Goal: Task Accomplishment & Management: Manage account settings

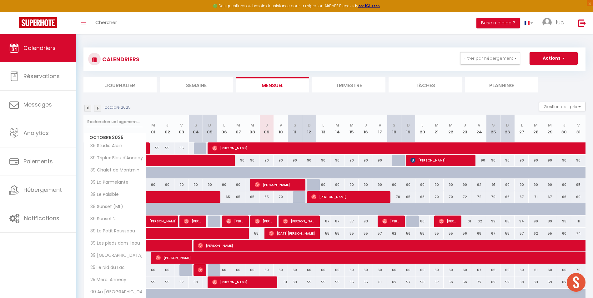
click at [347, 86] on li "Trimestre" at bounding box center [348, 84] width 73 height 15
click at [129, 122] on input "text" at bounding box center [114, 121] width 55 height 11
type input "epi"
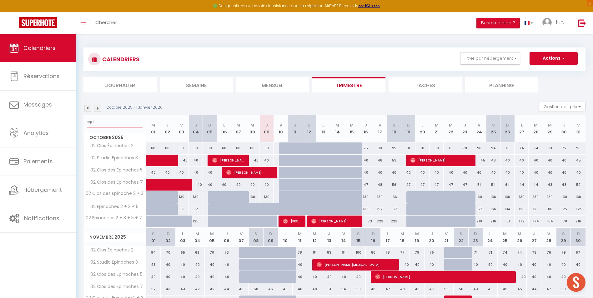
scroll to position [125, 0]
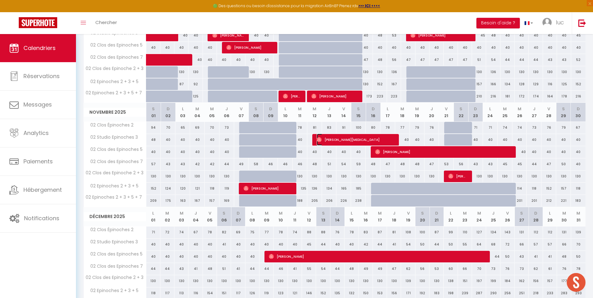
click at [334, 140] on span "[PERSON_NAME][MEDICAL_DATA]" at bounding box center [354, 140] width 75 height 12
select select "OK"
select select "0"
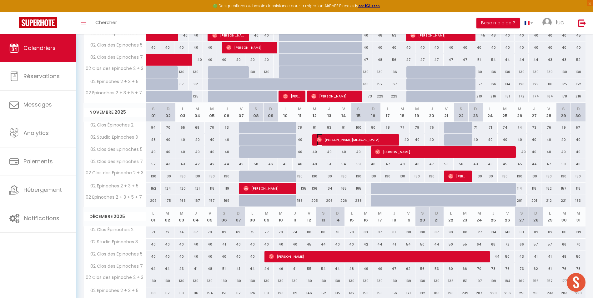
select select "1"
select select
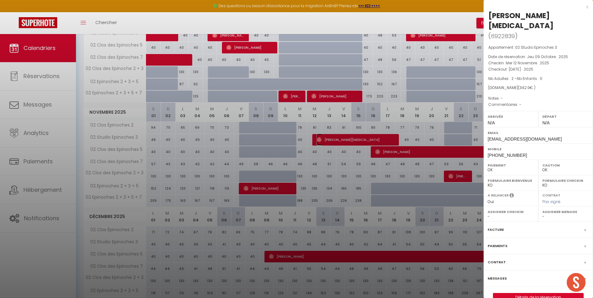
select select "7331"
click at [332, 182] on div at bounding box center [296, 149] width 593 height 298
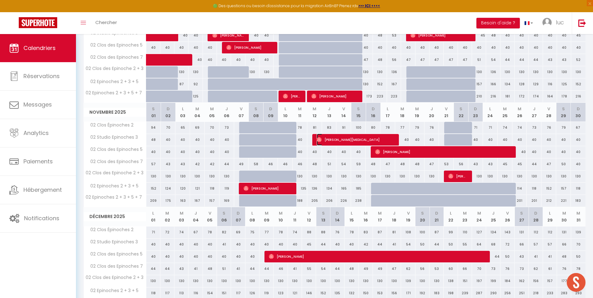
click at [364, 139] on span "[PERSON_NAME][MEDICAL_DATA]" at bounding box center [354, 140] width 75 height 12
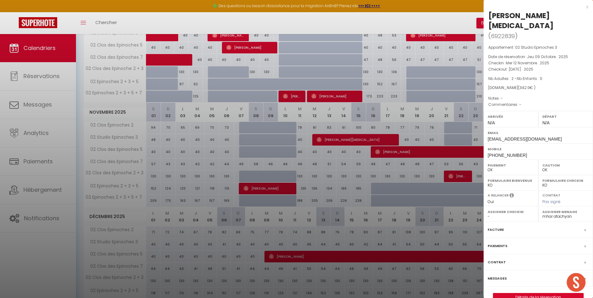
click at [375, 96] on div at bounding box center [296, 149] width 593 height 298
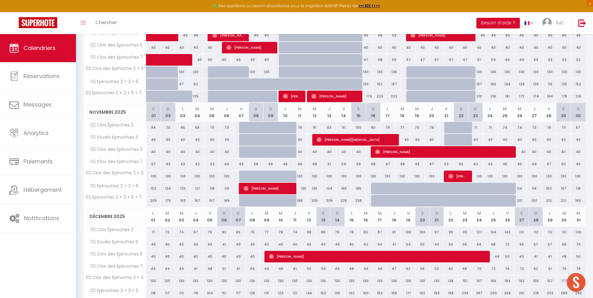
click at [314, 178] on div "130" at bounding box center [314, 177] width 15 height 12
select select "1"
type input "Mer 12 Novembre 2025"
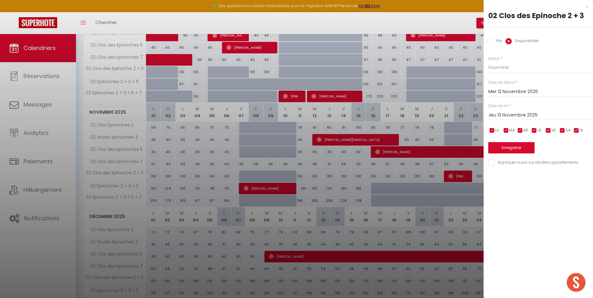
click at [528, 115] on input "Jeu 13 Novembre 2025" at bounding box center [540, 115] width 105 height 8
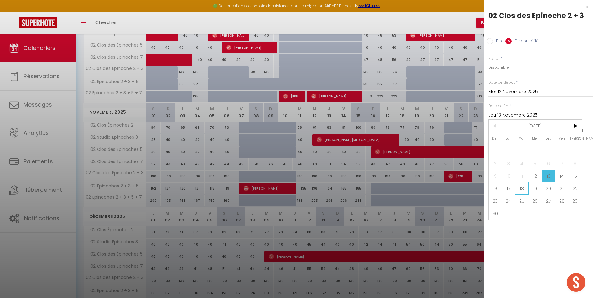
click at [515, 189] on span "18" at bounding box center [521, 188] width 13 height 12
type input "[DATE]"
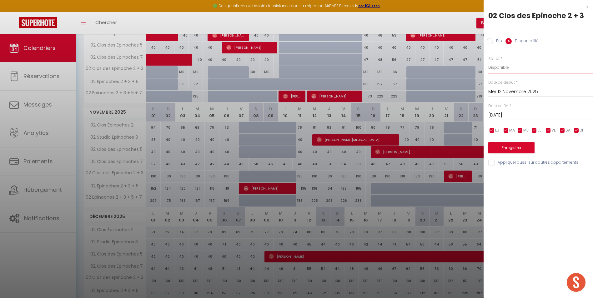
click at [528, 68] on select "Disponible Indisponible" at bounding box center [540, 68] width 105 height 12
select select "0"
click at [488, 62] on select "Disponible Indisponible" at bounding box center [540, 68] width 105 height 12
click at [510, 149] on button "Enregistrer" at bounding box center [511, 147] width 46 height 11
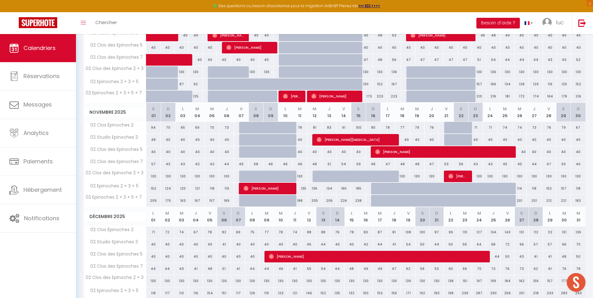
click at [317, 189] on div "136" at bounding box center [314, 189] width 15 height 12
select select "1"
type input "Mer 12 Novembre 2025"
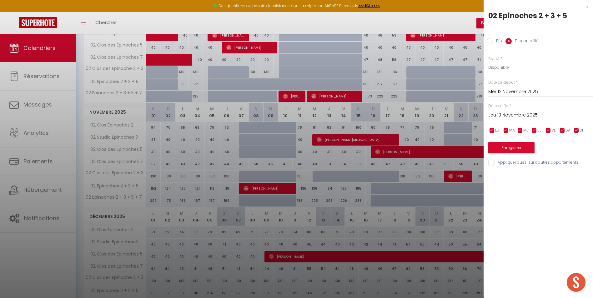
click at [527, 112] on input "Jeu 13 Novembre 2025" at bounding box center [540, 115] width 105 height 8
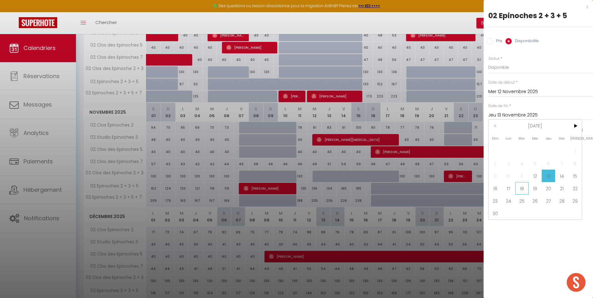
click at [524, 188] on span "18" at bounding box center [521, 188] width 13 height 12
type input "[DATE]"
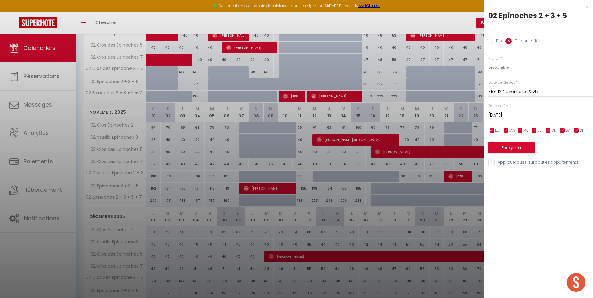
click at [508, 68] on select "Disponible Indisponible" at bounding box center [540, 68] width 105 height 12
select select "0"
click at [488, 62] on select "Disponible Indisponible" at bounding box center [540, 68] width 105 height 12
click at [513, 148] on button "Enregistrer" at bounding box center [511, 147] width 46 height 11
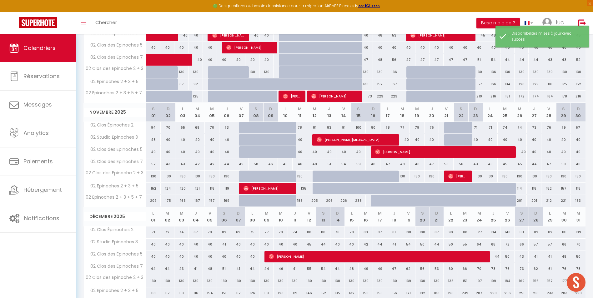
click at [316, 199] on div "205" at bounding box center [314, 201] width 15 height 12
select select "1"
type input "Mer 12 Novembre 2025"
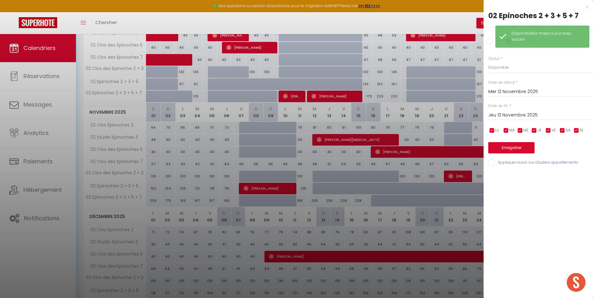
click at [528, 115] on input "Jeu 13 Novembre 2025" at bounding box center [540, 115] width 105 height 8
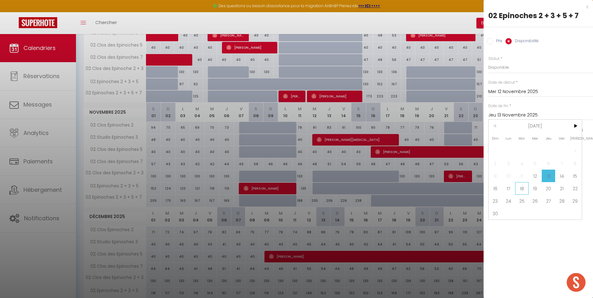
click at [523, 187] on span "18" at bounding box center [521, 188] width 13 height 12
type input "[DATE]"
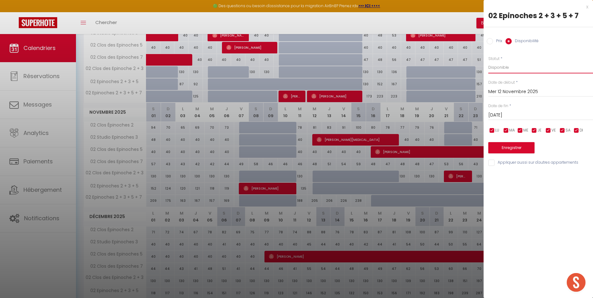
click at [512, 71] on select "Disponible Indisponible" at bounding box center [540, 68] width 105 height 12
select select "0"
click at [488, 62] on select "Disponible Indisponible" at bounding box center [540, 68] width 105 height 12
click at [510, 148] on button "Enregistrer" at bounding box center [511, 147] width 46 height 11
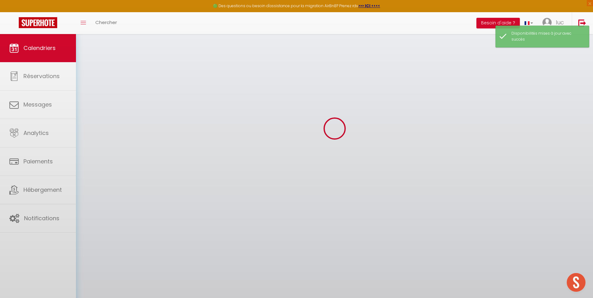
select select "0"
select select "7331"
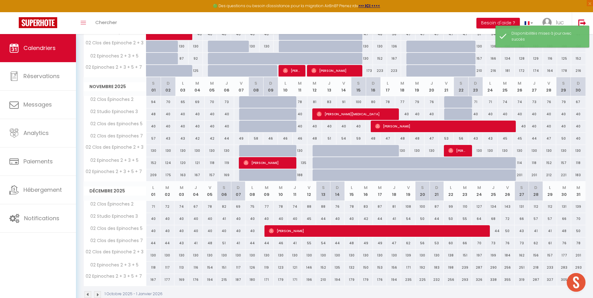
scroll to position [165, 0]
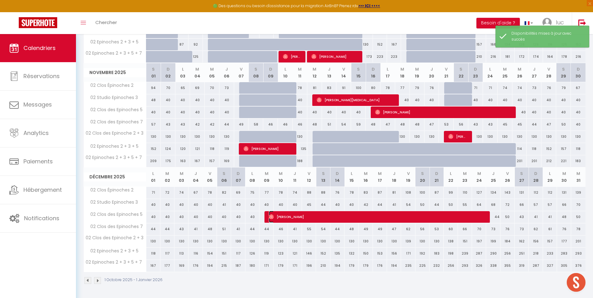
click at [282, 212] on span "[PERSON_NAME]" at bounding box center [377, 217] width 216 height 12
select select
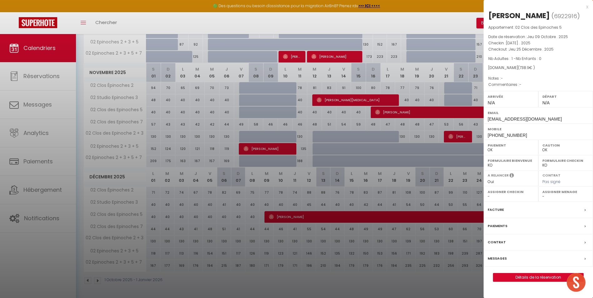
click at [282, 215] on div at bounding box center [296, 149] width 593 height 298
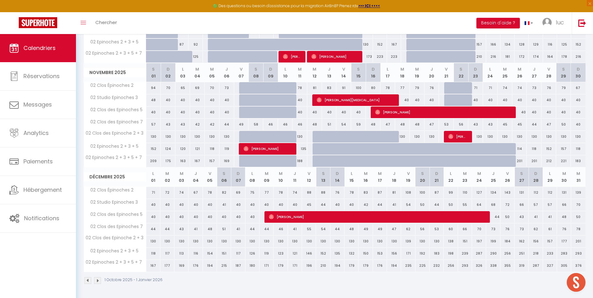
click at [266, 253] on div "119" at bounding box center [266, 254] width 14 height 12
select select "1"
type input "[DATE]"
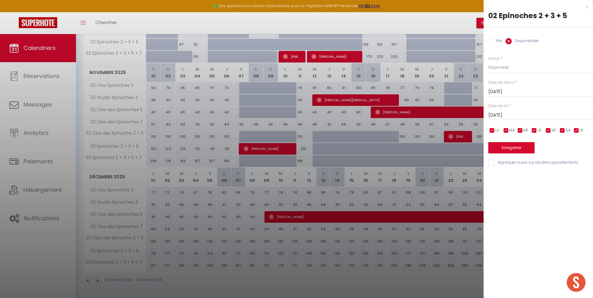
click at [535, 117] on input "[DATE]" at bounding box center [540, 115] width 105 height 8
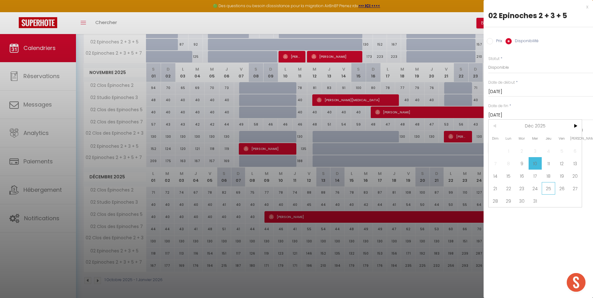
click at [550, 190] on span "25" at bounding box center [548, 188] width 13 height 12
type input "[DATE]"
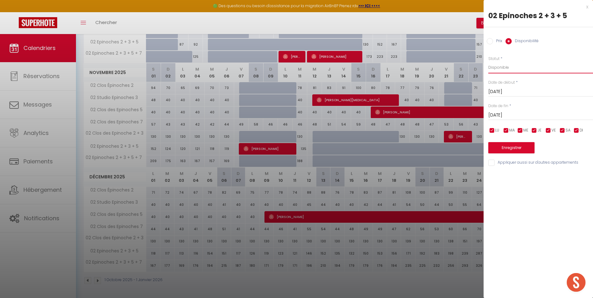
click at [513, 65] on select "Disponible Indisponible" at bounding box center [540, 68] width 105 height 12
select select "0"
click at [488, 62] on select "Disponible Indisponible" at bounding box center [540, 68] width 105 height 12
click at [518, 147] on button "Enregistrer" at bounding box center [511, 147] width 46 height 11
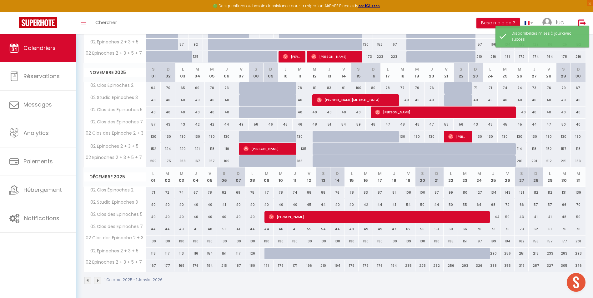
click at [269, 263] on div "171" at bounding box center [266, 266] width 14 height 12
select select "1"
type input "[DATE]"
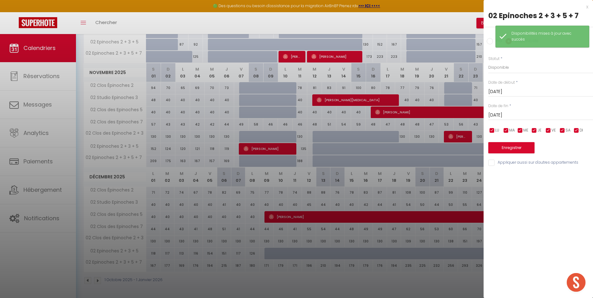
click at [529, 113] on input "[DATE]" at bounding box center [540, 115] width 105 height 8
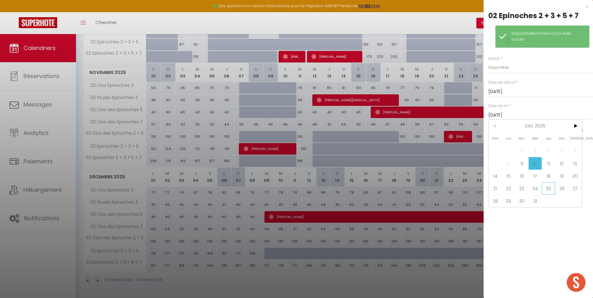
click at [552, 190] on span "25" at bounding box center [548, 188] width 13 height 12
type input "[DATE]"
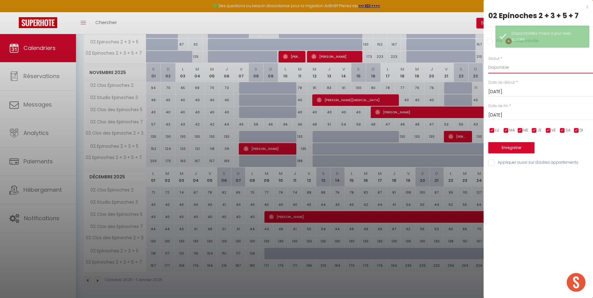
click at [520, 68] on select "Disponible Indisponible" at bounding box center [540, 68] width 105 height 12
select select "0"
click at [488, 62] on select "Disponible Indisponible" at bounding box center [540, 68] width 105 height 12
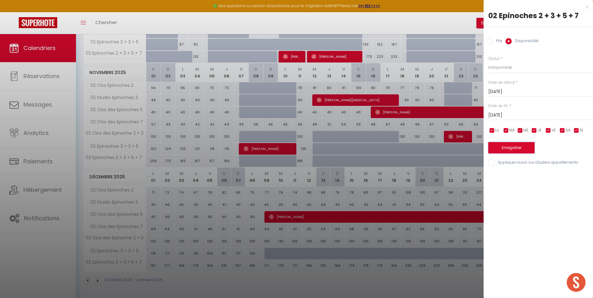
click at [513, 148] on button "Enregistrer" at bounding box center [511, 147] width 46 height 11
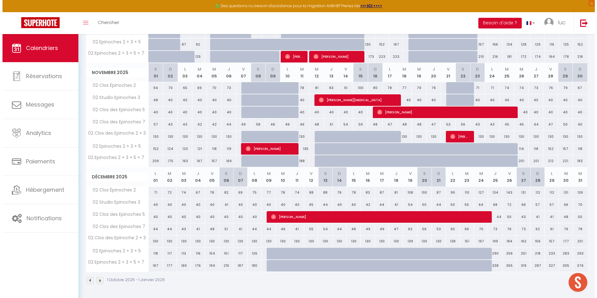
scroll to position [0, 0]
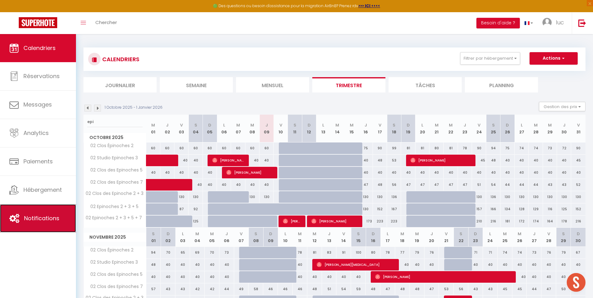
click at [56, 222] on span "Notifications" at bounding box center [41, 218] width 35 height 8
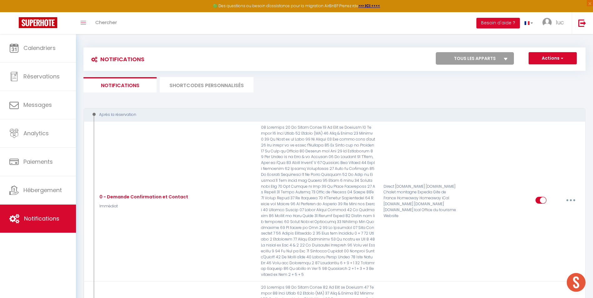
click at [218, 90] on li "SHORTCODES PERSONNALISÉS" at bounding box center [207, 84] width 94 height 15
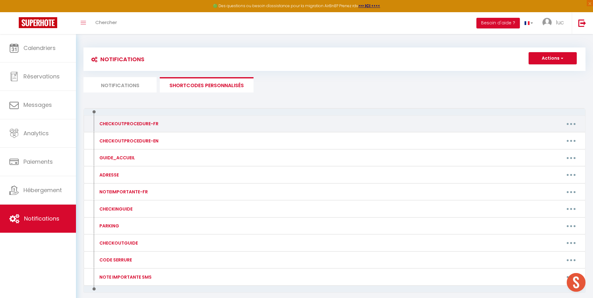
click at [210, 117] on div "CHECKOUTPROCEDURE-FR Editer Supprimer" at bounding box center [334, 123] width 502 height 17
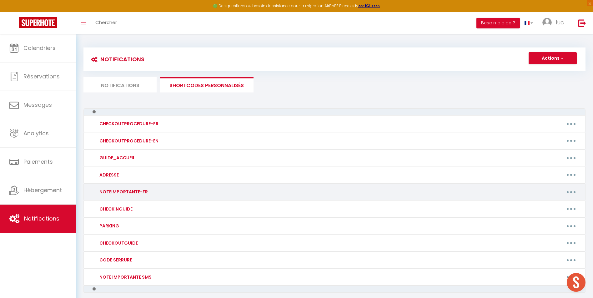
click at [568, 190] on button "button" at bounding box center [570, 192] width 17 height 10
click at [556, 204] on link "Editer" at bounding box center [555, 206] width 46 height 11
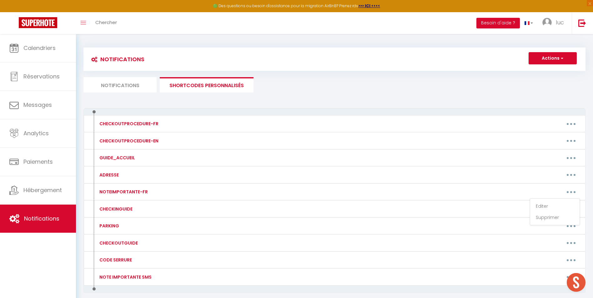
type input "NOTEIMPORTANTE-FR"
type textarea "NOTEIMPORTANTE-FR"
type textarea "Loremipsu do Sitame & Consec Adipisci Eli seddoeiu te inci u labore et 07 dolor…"
type textarea "Loremipsu dolo Sitame & Co Adipiscing Eli seddoeiu te inci u labore et 83 dolor…"
type textarea "Loremipsu dolo Sitame & Co Adipisci Elit seddoe, te incididu ut labor et 37 Dol…"
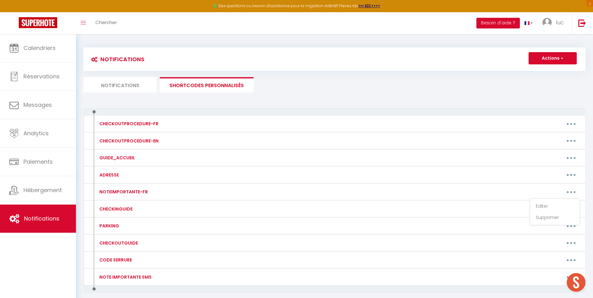
type textarea "Loremipsu dolo Sitame & Consec Adi elitsedd ei temp i utlabo et 73 dolore ma al…"
type textarea "Loremipsu dolo Sitame & Co Adipi Elitsedd Eiu temporin ut labo e dolore ma 82 a…"
type textarea "Loremipsu dolo Sitame & Con Adipi elit s'Doe TEMPOR I’UTLABOR ET DO MAGNAA : • …"
type textarea "Loremipsu dolo Sitame & Co Adipi Elitse Doeius Temp incidi, ut laboreet do magn…"
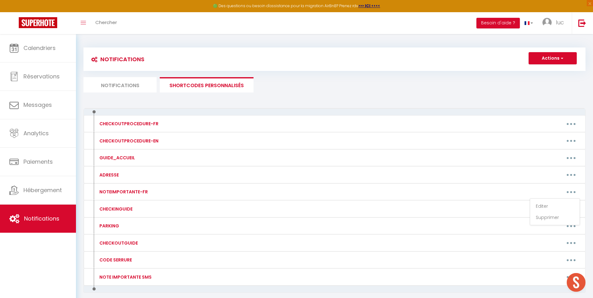
type textarea "Loremipsu dolo Sitame & Conse Adipis Eli seddoeiu te inci u labore et 46 dolore…"
type textarea "Loremipsu dolo Sitame & Co Adipi el Seddoei Tem incididu ut labo e dolore ma 10…"
type textarea "Loremipsu dolo Sitame & Consecte Adi Elitse DOEIUS T’INCIDID UT LA ETDOLO : • M…"
type textarea "Loremipsu dolo Sitame & Conse 2 adip Eli seddoeiu te inci u labore et 98 dolore…"
type textarea "Loremipsu do Sitame & Consec Adipi Elit se Doeiusmod Tem incididu ut labo e dol…"
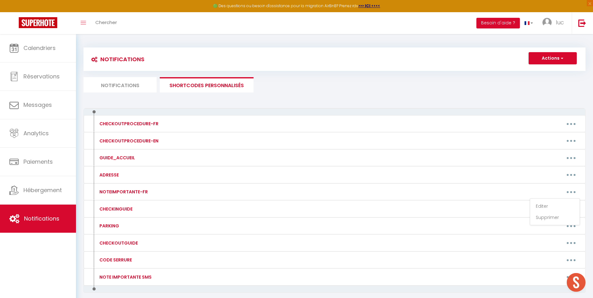
type textarea "Loremipsu dolo Sitame & Co Adip el Seddoei Tem incididu ut labo e dolore ma 99 …"
type textarea "Loremipsu dolo Sitame & Consecte Adi Elitseddoe Tem incididu ut labo e dolore m…"
type textarea "Loremipsu dolo Sitame & Co Adipisc Elitseddoe Tem incididu ut labo e dolore ma …"
type textarea "Loremipsu dolo Sitame & Co Adipi Elitsedd Eiu temporin ut labo e dolore ma 59 a…"
type textarea "Loremipsu d Sitame & Co Adipi eli Seddoe Tem incididu ut labo e dolore ma 10 al…"
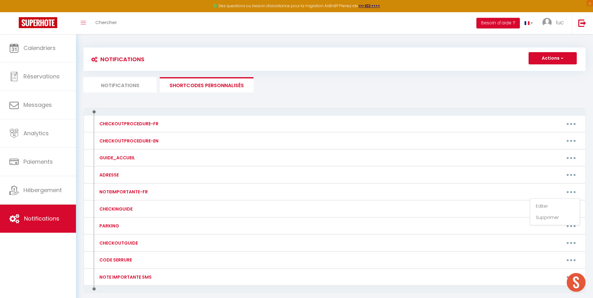
type textarea "Loremipsu d Sitame & Co Adipis Eli seddoeiu te inci u labore et 60 dolore ma al…"
type textarea "Loremipsu d Sitame & Conse 24'a Eli seddoeiu te inci u labore et 68 dolore ma a…"
type textarea "Loremipsu d Sitame & Co Adip el se Doei Tem incididu ut labo e dolore ma 43 ali…"
type textarea "Loremipsu d Sitame & Co Adip el seddoei Tem incididu ut labo e dolore ma 91 ali…"
type textarea "Loremipsu d Sitame & Con Adipi el seddoei te in ut Labo Etd magnaali en admi v …"
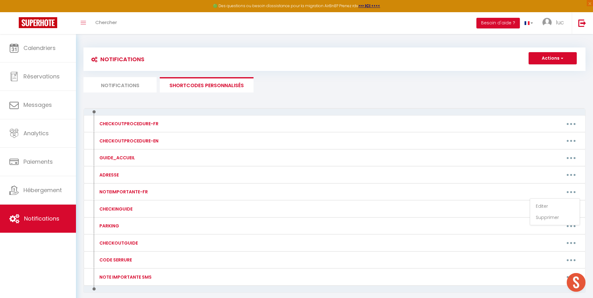
type textarea "Loremipsu d Sitame & Consecte Adi elitsedd ei temp i utlabo et 75 dolore ma ali…"
type textarea "Loremipsu d Sitame & Cons Adipi Eli seddoeiu te inci u labore et 47 dolore ma a…"
type textarea "Loremipsu d Sitame & C'Adi, Elit se D'eiu Tem incididu ut labo e dolore ma 56 a…"
type textarea "Loremipsu do Si ametco ad Eli #9 Sed doeiusmo te inci u labore et 29 dolore ma …"
type textarea "Loremipsu d Sitame & Cons adi Elits Doe temporin ut labo e dolore ma 00 aliqua …"
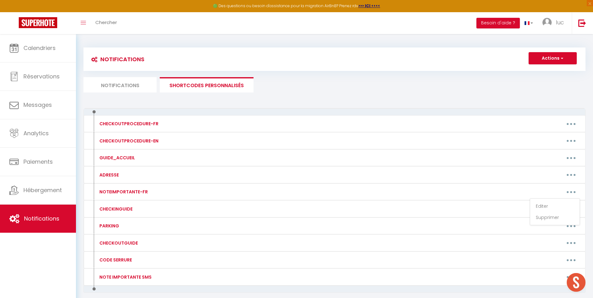
type textarea "Loremipsu d Sitame & Co Adipis Eli seddoeiu te inci u labore et 57 dolore ma al…"
type textarea "Loremipsu d Sitame & Co Adipi Elits Doe temporin ut labo e dolore ma 33 aliqua …"
type textarea "Loremipsu d Sitame & Consec Adip Elit Sed doeiusmo te inci u labore et 44 dolor…"
type textarea "Loremipsu dolo Sitame & Conse Adipi Eli seddoeiu te inci u labore et 18 dolore …"
type textarea "Loremipsu dolo Sitame & Co Adip eli Seddoe Tem incididu ut labo e dolore ma 99 …"
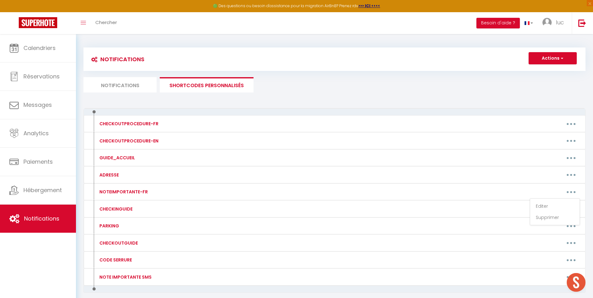
type textarea "Loremipsu dolo Sitame & Conse Adipis E Sed doeiusmo te inci u labore et 18 dolo…"
type textarea "Loremipsu dolo Sitame & Co Adipi Elitseddoe Tem incididu ut labo e dolore ma 38…"
type textarea "Loremipsu dolo Sitame & Conse ad E'seddoe Tem incididu ut labo e dolore ma 23 a…"
type textarea "Loremipsu dolo Sitame & Consec Adipiscing Eli seddoeiu te inci u labore et 13 d…"
type textarea "Loremipsu dolo Sitame & Conse Adipi Eli seddoeiu te inci u labore et 18 dolore …"
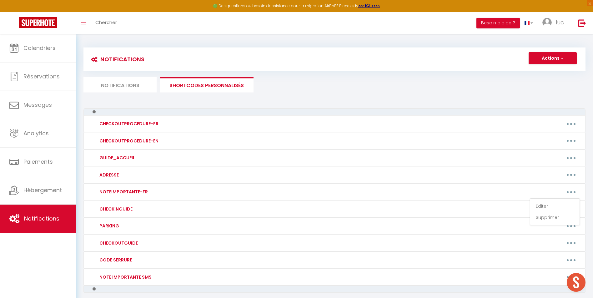
type textarea "Loremipsu dolo Sitame & Consec Adi elitsedd ei temp i utlabo et 91 dolore ma al…"
type textarea "Loremipsu dolo Sitame & Co Adipisc Eli seddoeiu te inci u labore et 98 dolore m…"
type textarea "Loremipsu dolo Sitame & Con Adipis el se Doeiu T'Incidid Utl etdolore ma aliq e…"
type textarea "Loremipsu dolo Sitame & Consect adi Eli Sed doeiusmo te inci u labore et 75 dol…"
type textarea "Loremipsu do SITAME & CONSECTE AD ELITSED Doe temporin ut labo e dolore ma 00 a…"
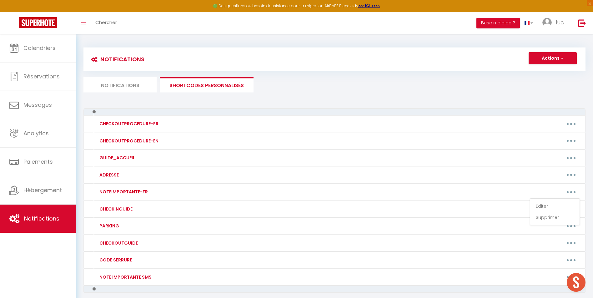
type textarea "Loremipsu dolo Sitame & Co Adipi eli se Doeiusm Tem incididu ut labo e dolore m…"
type textarea "Loremipsu dolo Sitame & Con adipis el Sed Doe temporin ut labo e dolore ma 92 a…"
type textarea "Loremipsu dolo Sitame & Cons ad Elitsed Doe temporin ut labo e dolore ma 38 ali…"
type textarea "Loremipsu dol Sitame & Consect Adip e'Seddoe Tem incididu ut labo e dolore ma 9…"
type textarea "Loremipsu do Sitame & Co Adi el Sed Doe temporin ut labo e dolore ma 20 aliqua …"
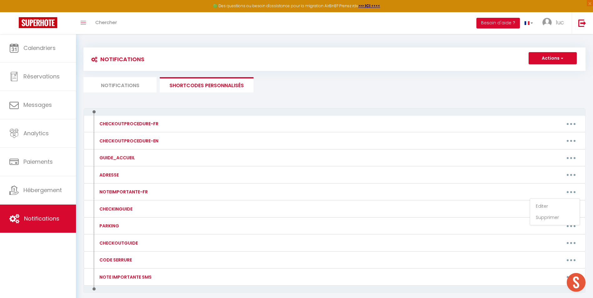
type textarea "Loremipsu do Sitame & Co Adipi E'Seddoeiu Tem incididu ut labo e dolore ma 16 a…"
type textarea "Loremipsu dol Sitame & Co Adipi El Seddo e'Tem Inc utlabore et dolo m aliqua en…"
type textarea "Loremipsu dol Sitame & Consec Adipi Elits Doe temporin ut labo e dolore ma 81 a…"
type textarea "Loremipsu dolo Sitame & C'adipisc Elitseddoei Tem incididu ut labo e dolore ma …"
type textarea "Loremipsu do Sitame & Consec ad Elit Seddo Eiu temporin ut labo e dolore ma 42 …"
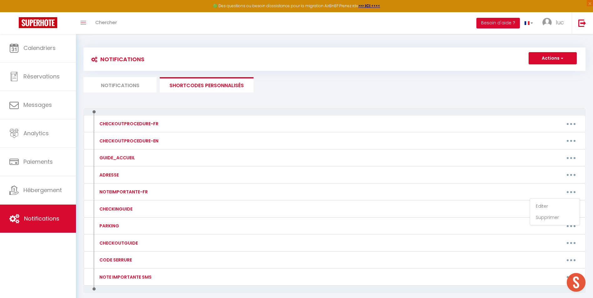
type textarea "Loremipsu do Sitame & Cons Adip Eli Sed doeiusmo te inci u labore et 97 dolore …"
type textarea "Loremipsu do Sitame & Consec adi eli seddoeiu Tem incididu ut labo e dolore ma …"
type textarea "Loremipsu do Sitame & Consect ad El Seddoeius Tem incididu ut labo e dolore ma …"
type textarea "Loremipsu do Sita con Adipiscin 0 Eli seddoeiu te inci u labore et 99 dolore ma…"
type textarea "Loremipsu do Sita con Adipiscin 3 Eli seddoeiu te inci u labore et 70 dolore ma…"
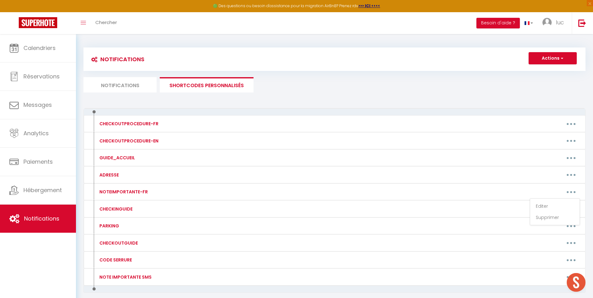
type textarea "Loremipsu do Sita con Adipiscin 0 Eli seddoeiu te inci u labore et 03 dolore ma…"
type textarea "Loremipsu do Sita con Adipiscin 2 Eli seddoeiu te inci u labore et 47 dolore ma…"
type textarea "Loremipsu do Sita con Adipiscin Elitseddoei 0 te 9 Inc utlabore et dolo m aliqu…"
type textarea "Loremipsu do Sita con Adipiscin Elitseddoei 8 + 5 + 0 + 9 Tem incididu ut labo …"
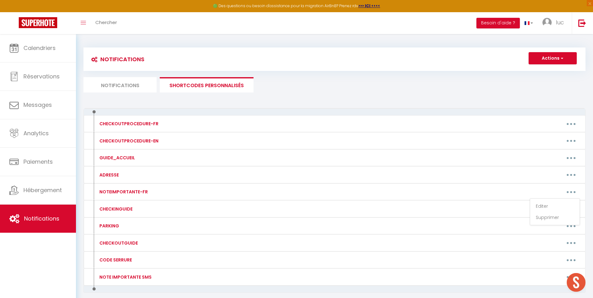
type textarea "Loremipsu do SITAME & CONSEC ADI ELITSE Doe temporin ut labo e dolore ma 48 ali…"
type textarea "Loremipsu do Si ametco ad Eli #6 Sed doeiusmo te inci u labore et 24 dolore ma …"
type textarea "Loremipsu do Si ametco ad Eli #4 Sed doeiusmo te inci u labore et 66 dolore ma …"
type textarea "Loremipsu do Si ametco ad Eli #0 se #6 Doe temporin ut labo e dolore ma 58 aliq…"
type textarea "Loremipsu do Si ametco ad Eli #3 + #5 + #0 Sed doeiusmo te inci u labore et 54 …"
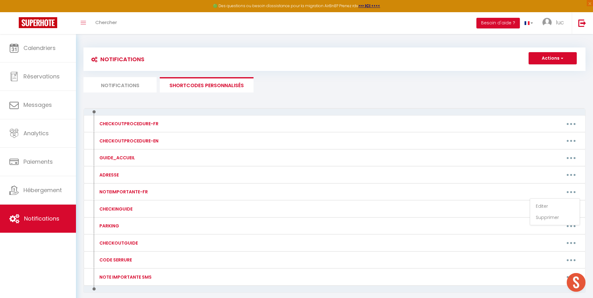
type textarea "Loremipsu dol Sitame & Consec Adipisc Eli seddoeiu te inci u labore et 08 dolor…"
type textarea "Loremipsu do Sitame & Consect Adipis Eli seddoeiu te inci u labore et 55 dolore…"
type textarea "Loremipsu d Si Ametconse Adipisci Eli seddoeiu te inci u labore et 47 dolore ma…"
type textarea "Loremipsu do Sitame & Co Adipisci Eli seddoeiu te inci u labore et 40 dolore ma…"
type textarea "Loremipsu do Sitame & Co Adipis 3 elitseddo Eiu temporin ut labo e dolore ma 58…"
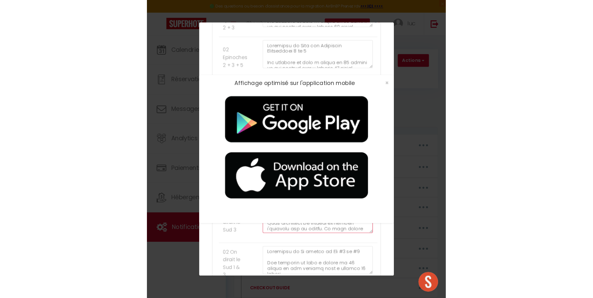
scroll to position [75, 0]
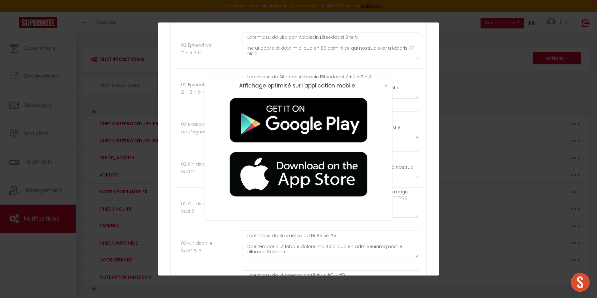
click at [170, 140] on div "Affichage optimisé sur l'application mobile ×" at bounding box center [298, 149] width 597 height 298
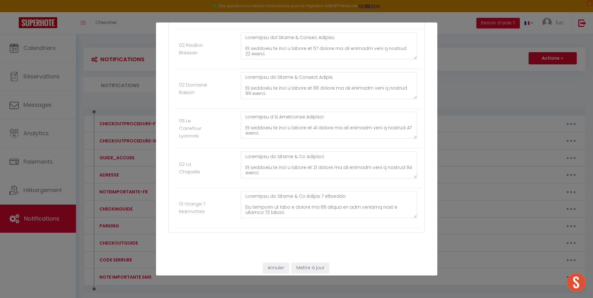
scroll to position [3052, 0]
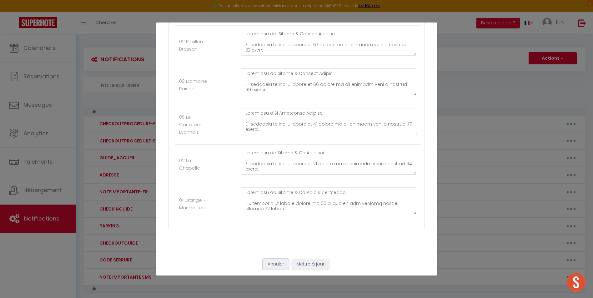
click at [266, 266] on button "Annuler" at bounding box center [276, 264] width 26 height 11
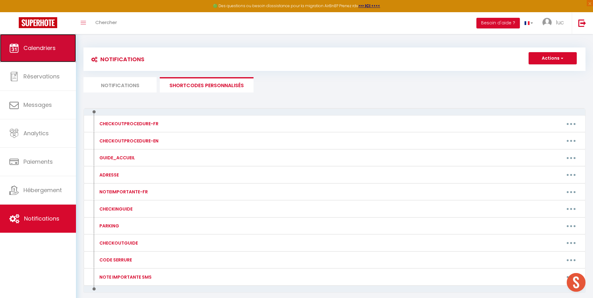
click at [48, 48] on span "Calendriers" at bounding box center [39, 48] width 32 height 8
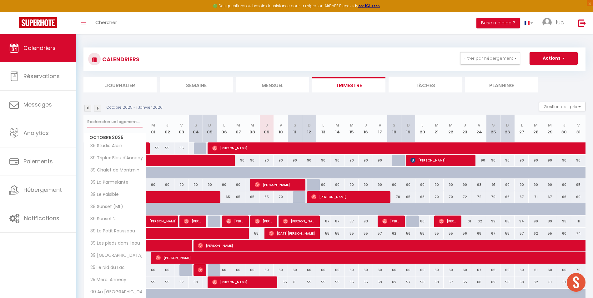
click at [101, 121] on input "text" at bounding box center [114, 121] width 55 height 11
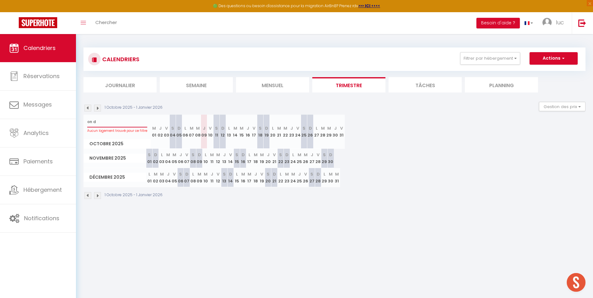
type input "on d"
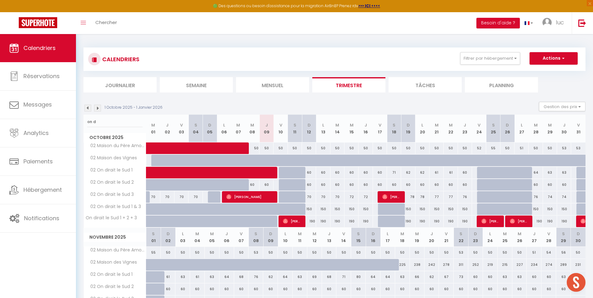
click at [88, 110] on img at bounding box center [87, 108] width 7 height 7
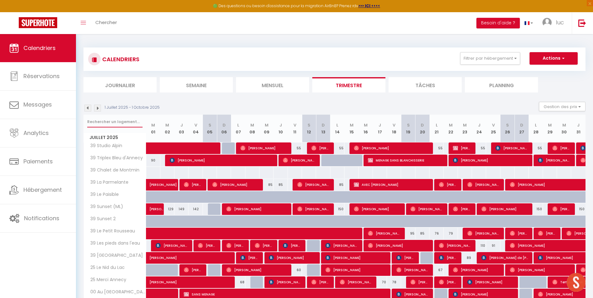
drag, startPoint x: 117, startPoint y: 122, endPoint x: 121, endPoint y: 126, distance: 5.1
click at [116, 123] on input "text" at bounding box center [114, 121] width 55 height 11
type input "on d"
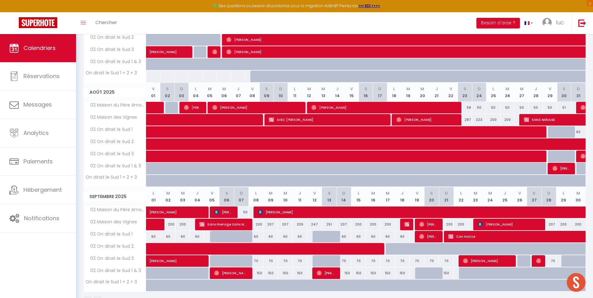
scroll to position [165, 0]
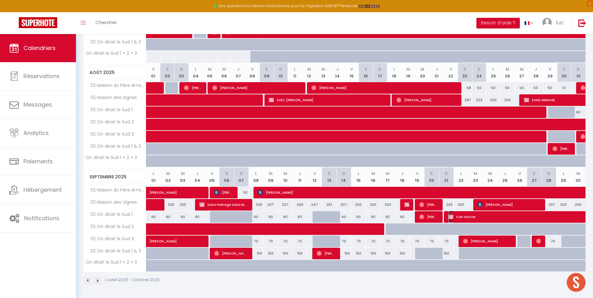
click at [500, 220] on span "Can Hatice" at bounding box center [584, 217] width 273 height 12
select select "OK"
select select "KO"
select select "0"
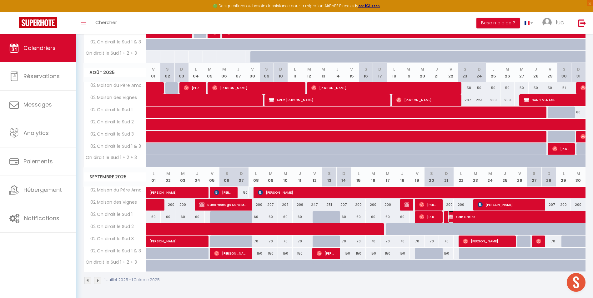
select select "1"
select select
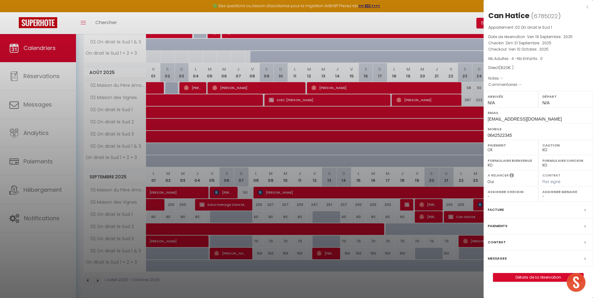
click at [301, 167] on div at bounding box center [296, 149] width 593 height 298
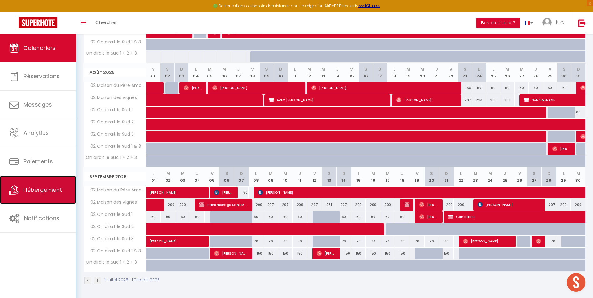
click at [52, 197] on link "Hébergement" at bounding box center [38, 190] width 76 height 28
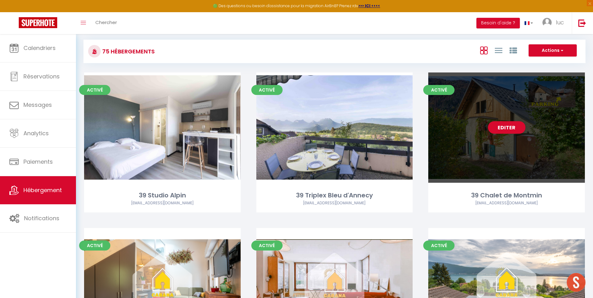
scroll to position [94, 0]
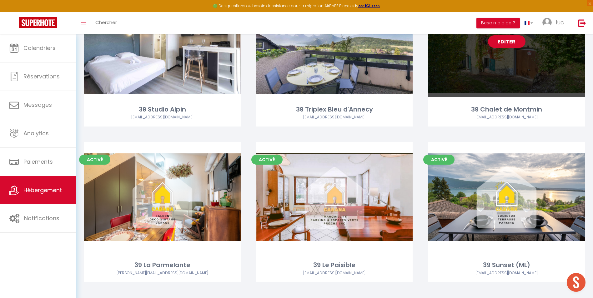
click at [503, 45] on link "Editer" at bounding box center [506, 41] width 37 height 12
select select "3"
select select "2"
select select "1"
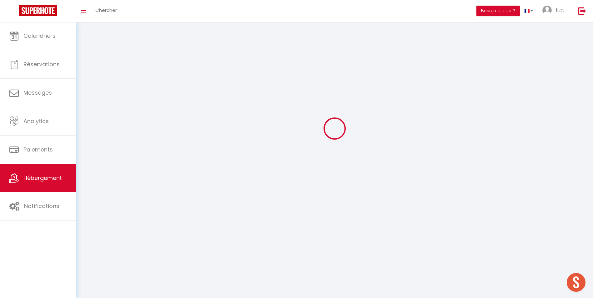
select select
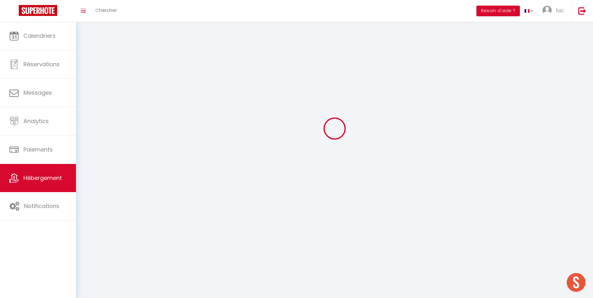
checkbox input "false"
select select
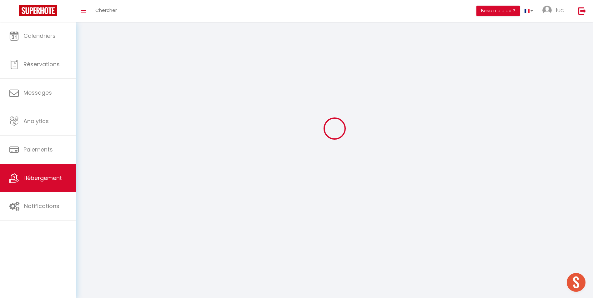
select select
select select "1"
select select
select select "28"
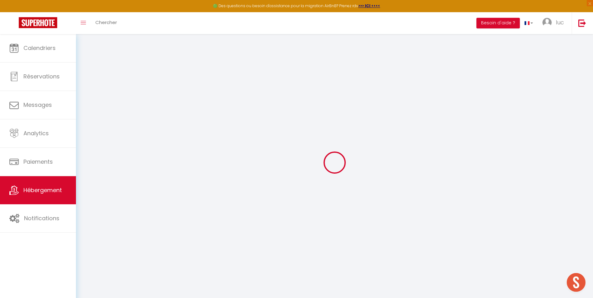
select select
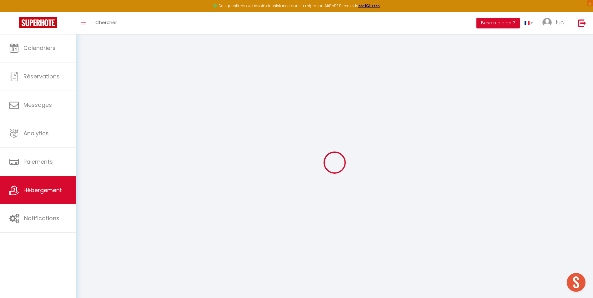
select select
checkbox input "false"
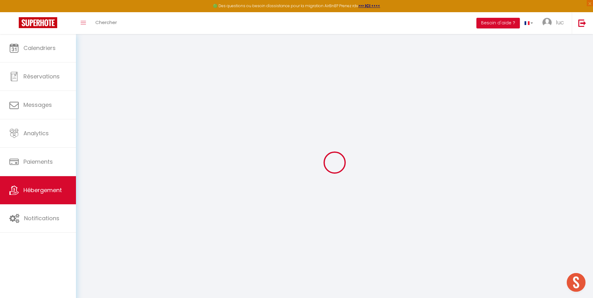
select select
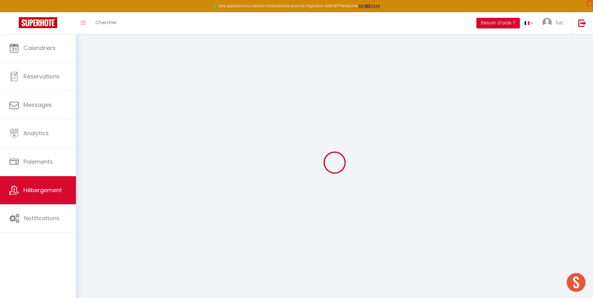
select select
checkbox input "false"
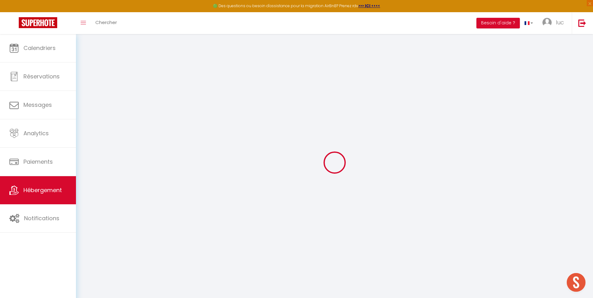
checkbox input "false"
select select
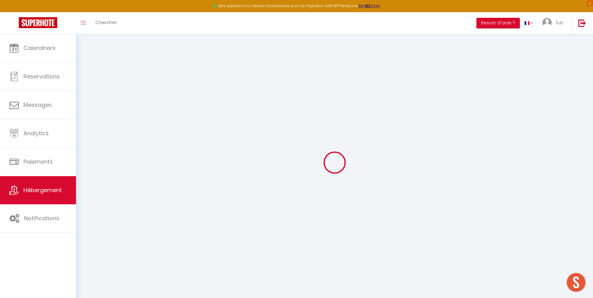
select select
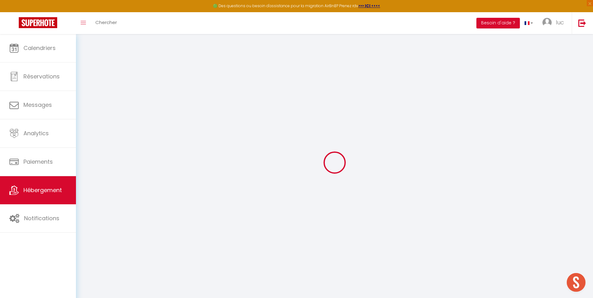
checkbox input "false"
select select
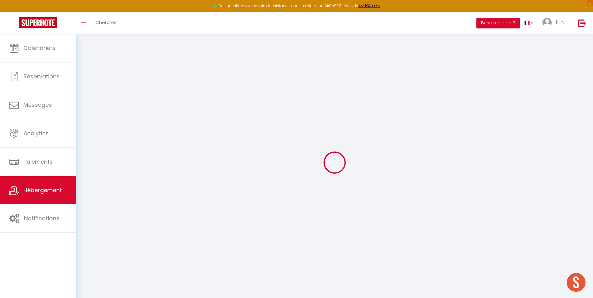
select select
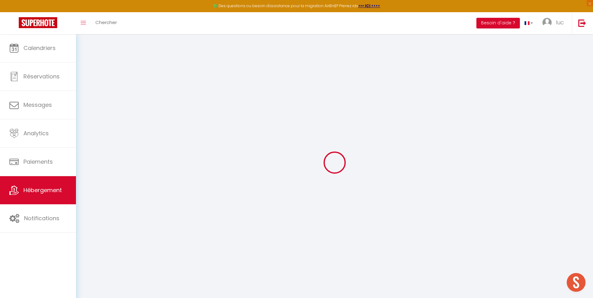
select select
checkbox input "false"
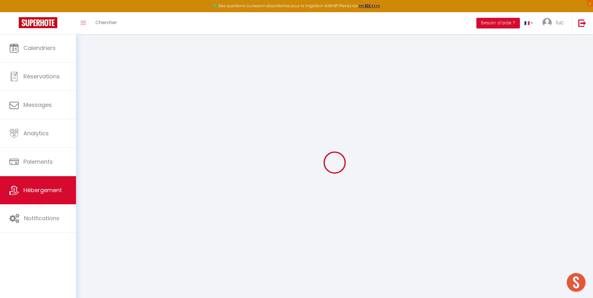
checkbox input "false"
select select
type input "39 Chalet de Montmin"
type input "Cabana"
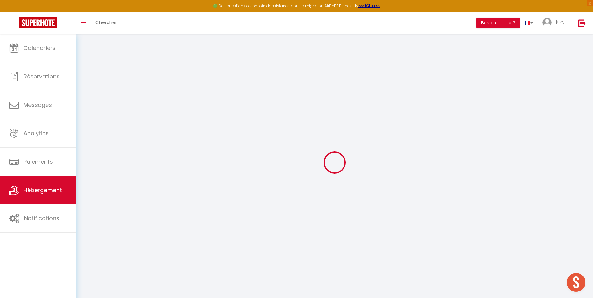
type input "Conciergerie"
type input "La Perrière"
type input "74210"
type input "Talloires-Montmin"
select select "8"
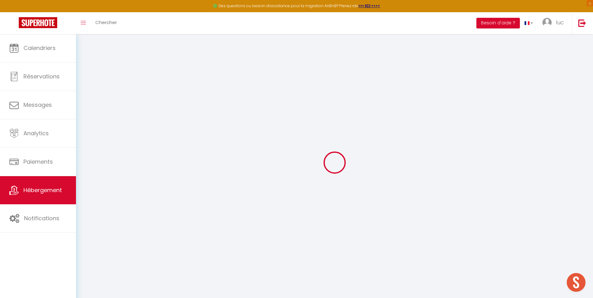
select select "8"
select select "2"
type input "179"
type input "0.90"
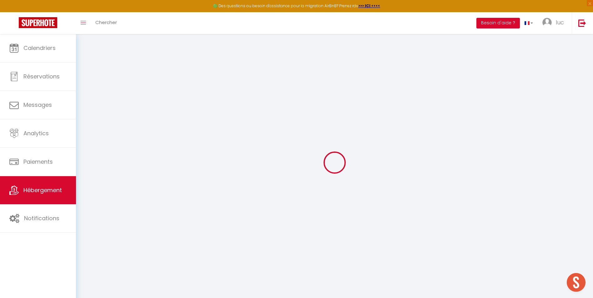
type input "500"
type input "20"
select select
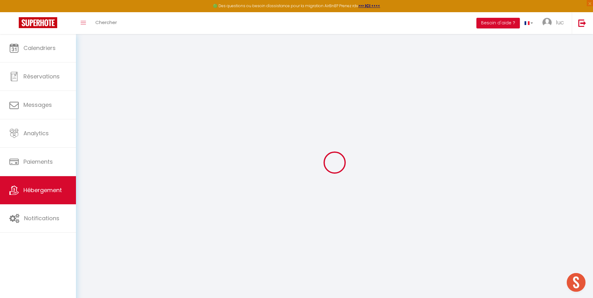
select select
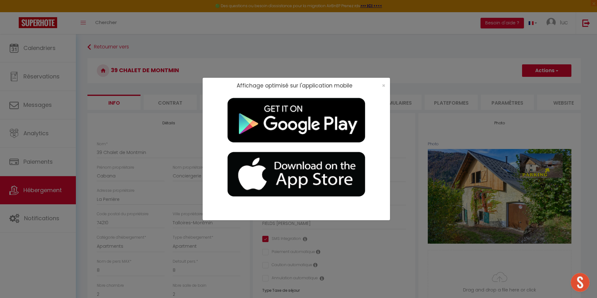
click at [379, 86] on div "×" at bounding box center [382, 85] width 16 height 6
click at [383, 86] on span "×" at bounding box center [383, 86] width 3 height 8
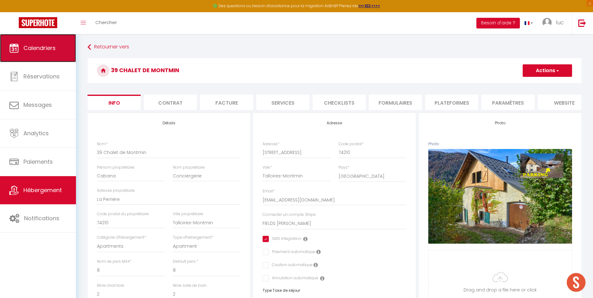
click at [52, 56] on link "Calendriers" at bounding box center [38, 48] width 76 height 28
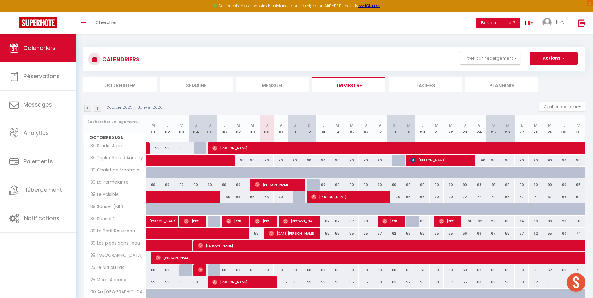
click at [130, 121] on input "text" at bounding box center [114, 121] width 55 height 11
click at [122, 128] on div at bounding box center [115, 122] width 62 height 14
click at [132, 120] on input "text" at bounding box center [114, 121] width 55 height 11
